Goal: Navigation & Orientation: Find specific page/section

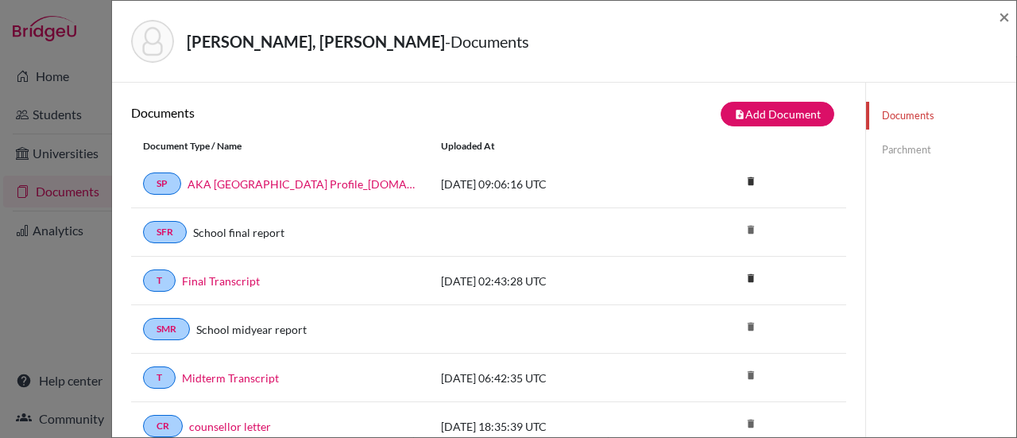
scroll to position [262, 0]
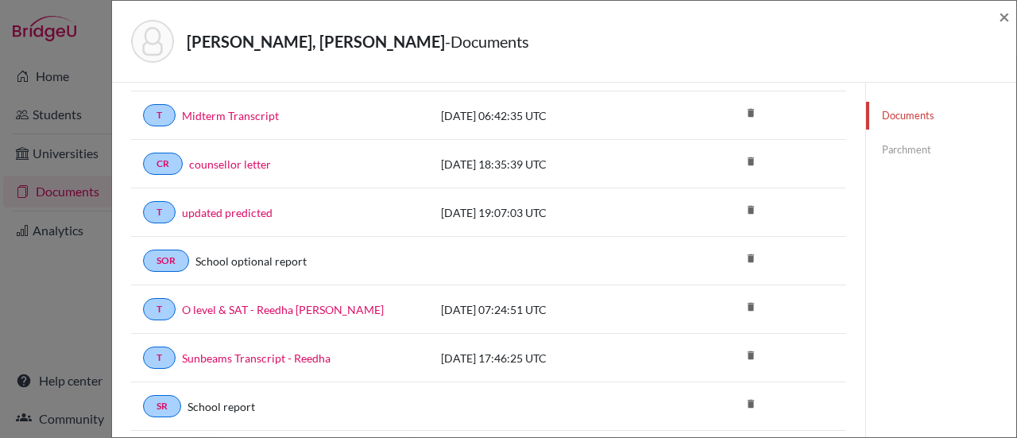
click at [38, 274] on div "Muammar, Reedha Binte - Documents × Documents note_add Add Document Document ty…" at bounding box center [508, 219] width 1017 height 438
click at [1004, 18] on span "×" at bounding box center [1004, 16] width 11 height 23
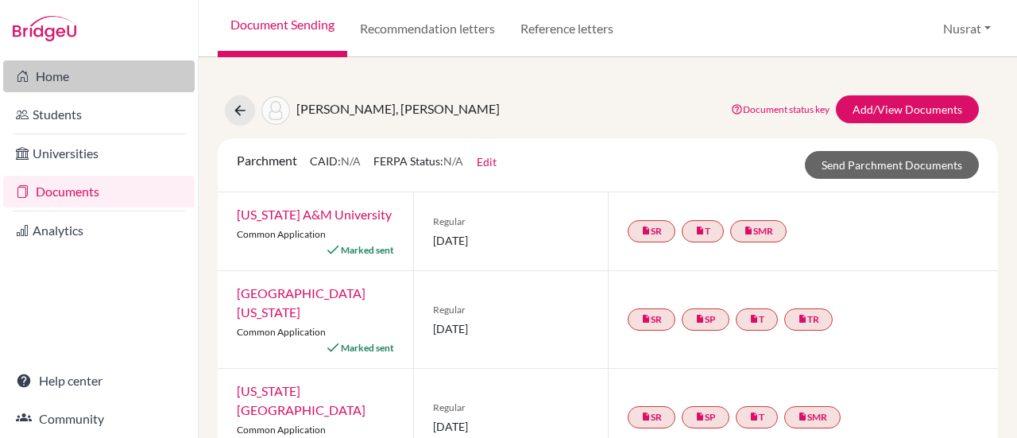
click at [54, 80] on link "Home" at bounding box center [98, 76] width 191 height 32
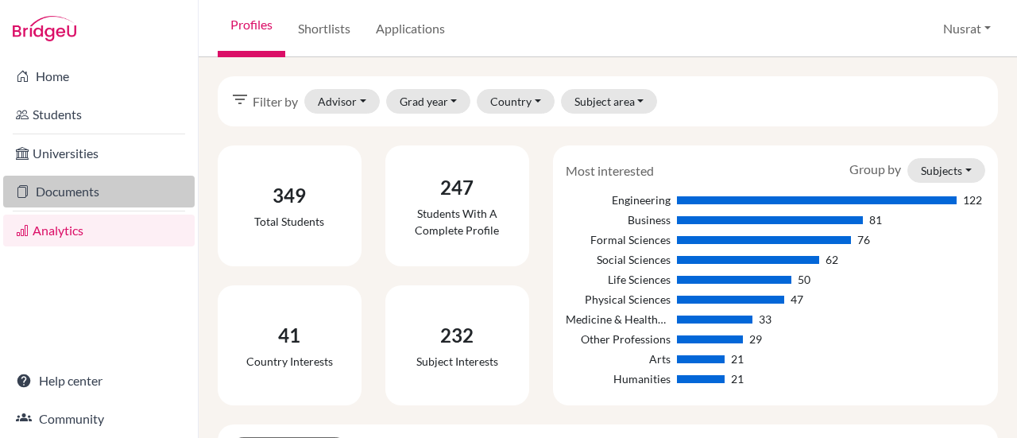
click at [83, 197] on link "Documents" at bounding box center [98, 192] width 191 height 32
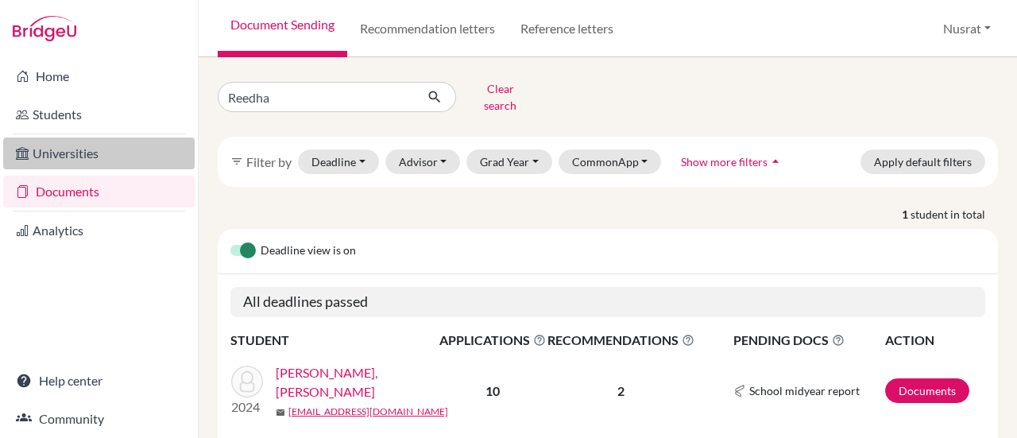
click at [83, 151] on link "Universities" at bounding box center [98, 153] width 191 height 32
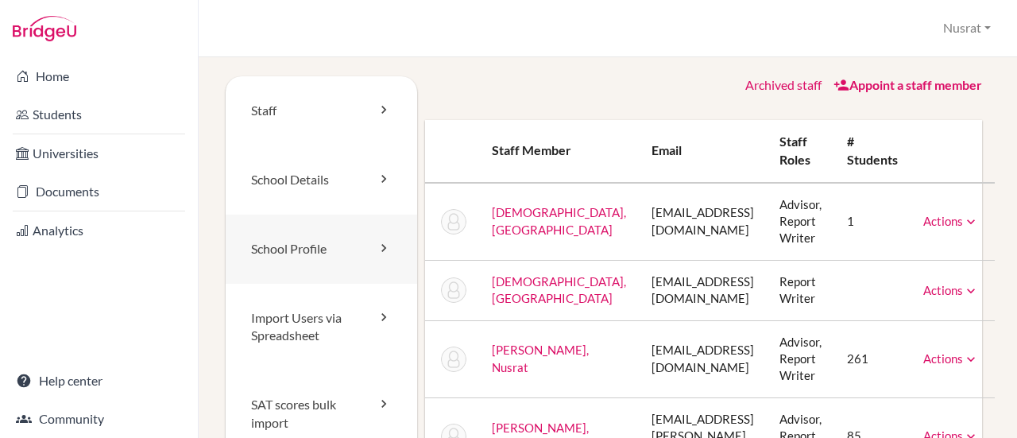
click at [342, 254] on link "School Profile" at bounding box center [321, 249] width 191 height 69
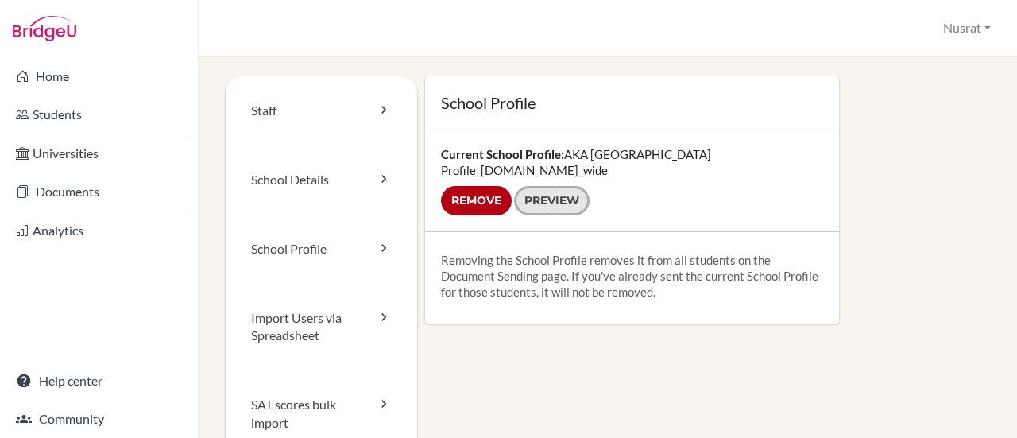
click at [555, 186] on link "Preview" at bounding box center [551, 200] width 75 height 29
